Goal: Task Accomplishment & Management: Manage account settings

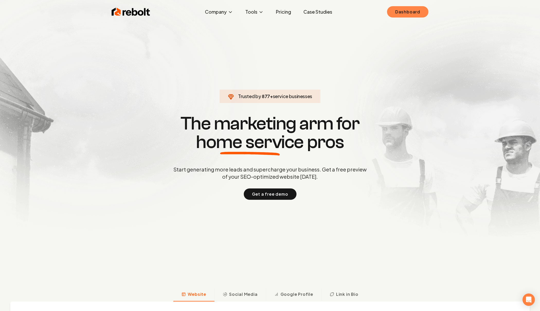
click at [402, 9] on link "Dashboard" at bounding box center [407, 11] width 41 height 11
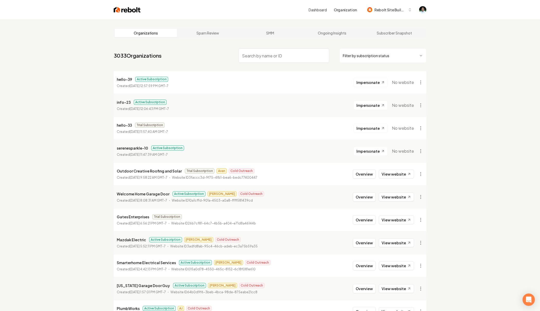
click at [293, 52] on input "search" at bounding box center [284, 55] width 91 height 14
click at [260, 55] on input "search" at bounding box center [284, 55] width 91 height 14
click at [389, 6] on button "Rebolt Site Builder" at bounding box center [389, 9] width 51 height 9
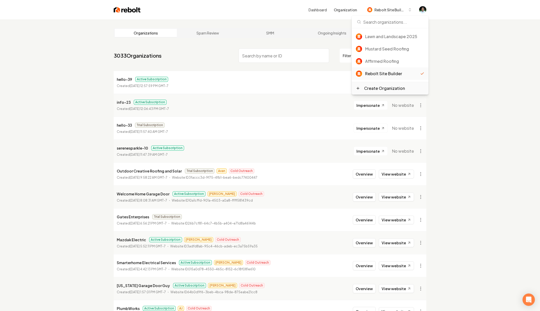
click at [368, 88] on div "Create Organization" at bounding box center [384, 88] width 41 height 6
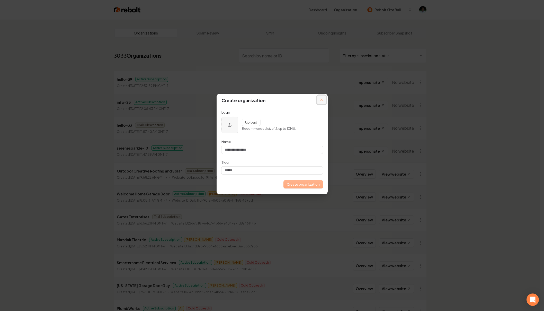
click at [320, 98] on button "Close modal" at bounding box center [321, 99] width 9 height 9
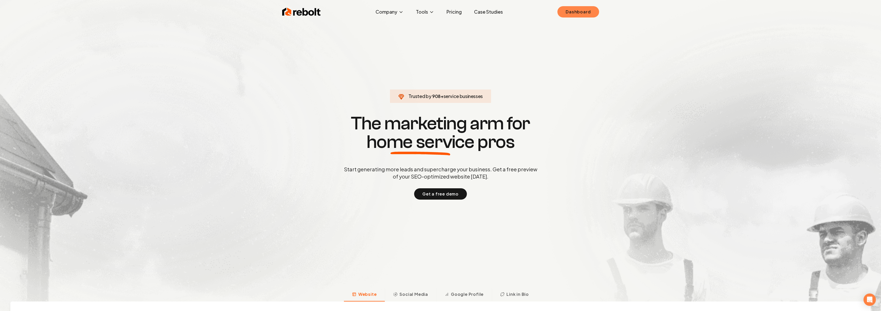
click at [583, 13] on link "Dashboard" at bounding box center [578, 11] width 41 height 11
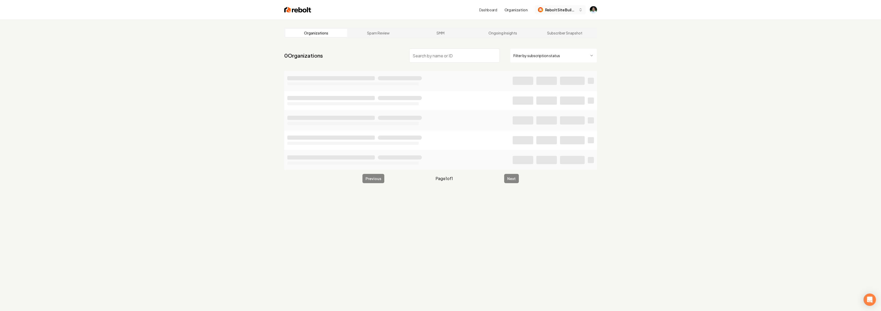
click at [553, 8] on span "Rebolt Site Builder" at bounding box center [560, 9] width 31 height 5
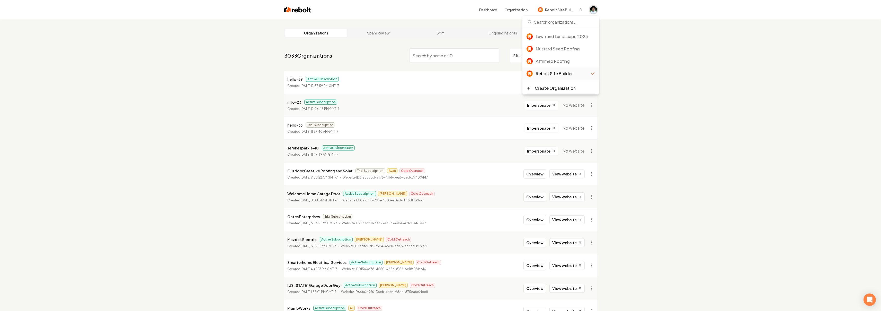
click at [596, 11] on span "Open user button" at bounding box center [593, 9] width 7 height 7
click at [573, 33] on button "Sign out" at bounding box center [574, 36] width 36 height 6
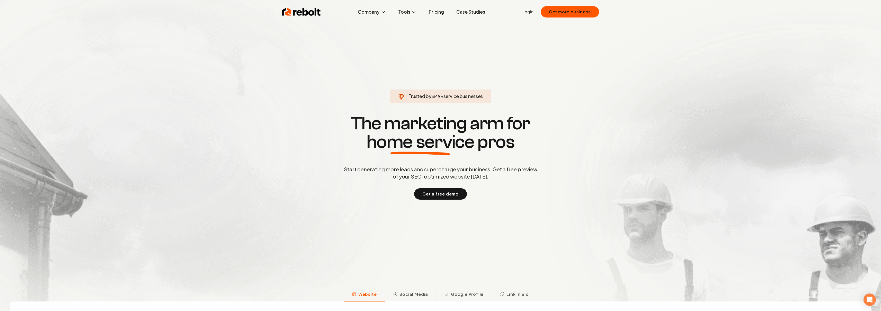
click at [521, 12] on div "Rebolt Company About Blog Jobs Tools Google Review QR Code Generator Google Bus…" at bounding box center [440, 11] width 329 height 15
click at [529, 11] on link "Login" at bounding box center [528, 12] width 11 height 6
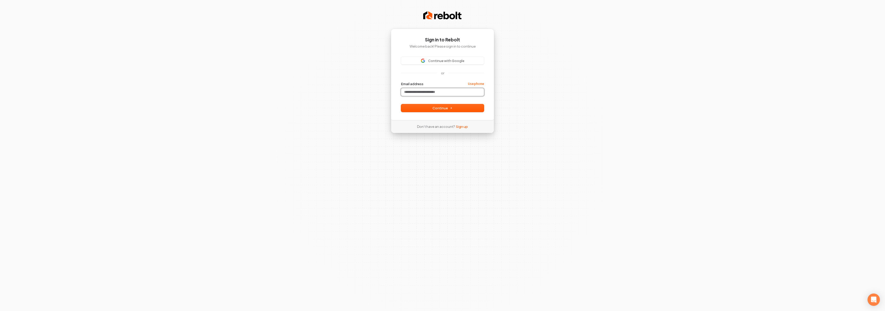
click at [425, 94] on input "Email address" at bounding box center [442, 92] width 83 height 8
type input "*"
click at [401, 82] on button "submit" at bounding box center [401, 82] width 0 height 0
type input "**********"
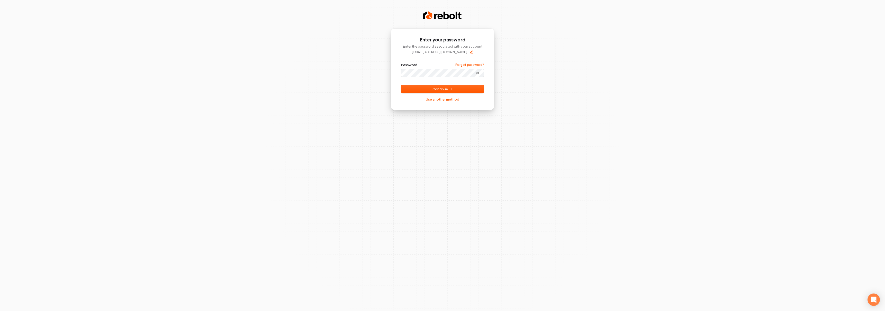
click at [510, 99] on div "**********" at bounding box center [442, 155] width 885 height 311
click at [490, 89] on div "**********" at bounding box center [442, 69] width 103 height 81
click at [471, 91] on button "Continue" at bounding box center [442, 89] width 83 height 8
